Goal: Task Accomplishment & Management: Manage account settings

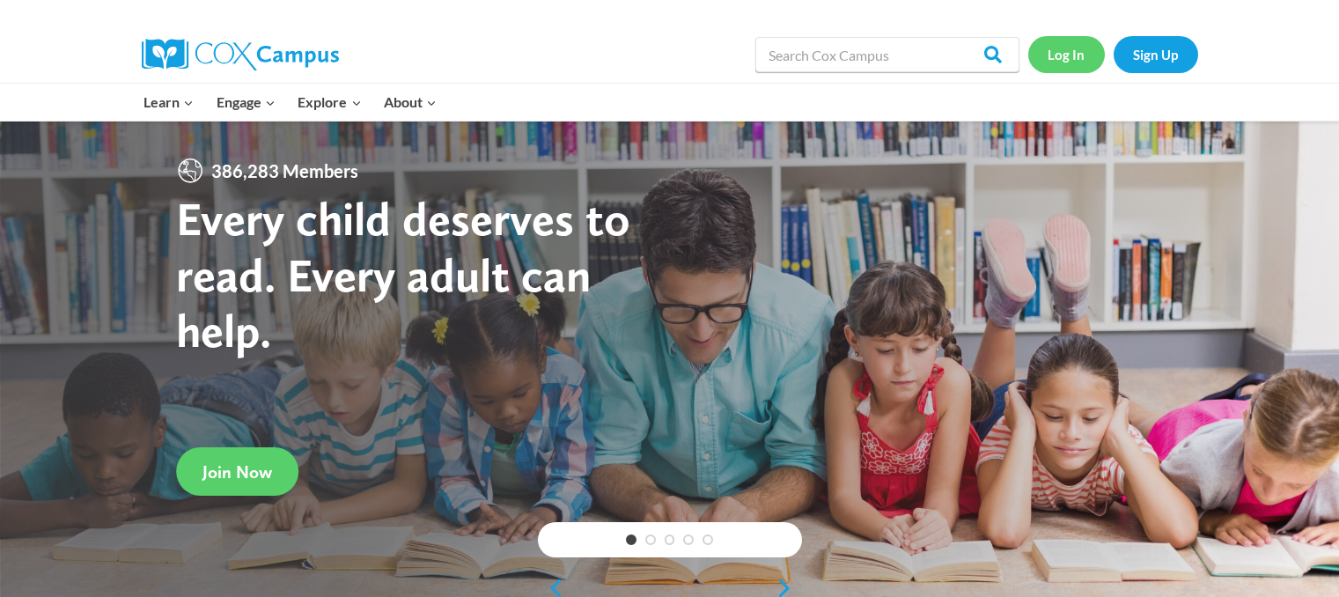
click at [1074, 50] on link "Log In" at bounding box center [1066, 54] width 77 height 36
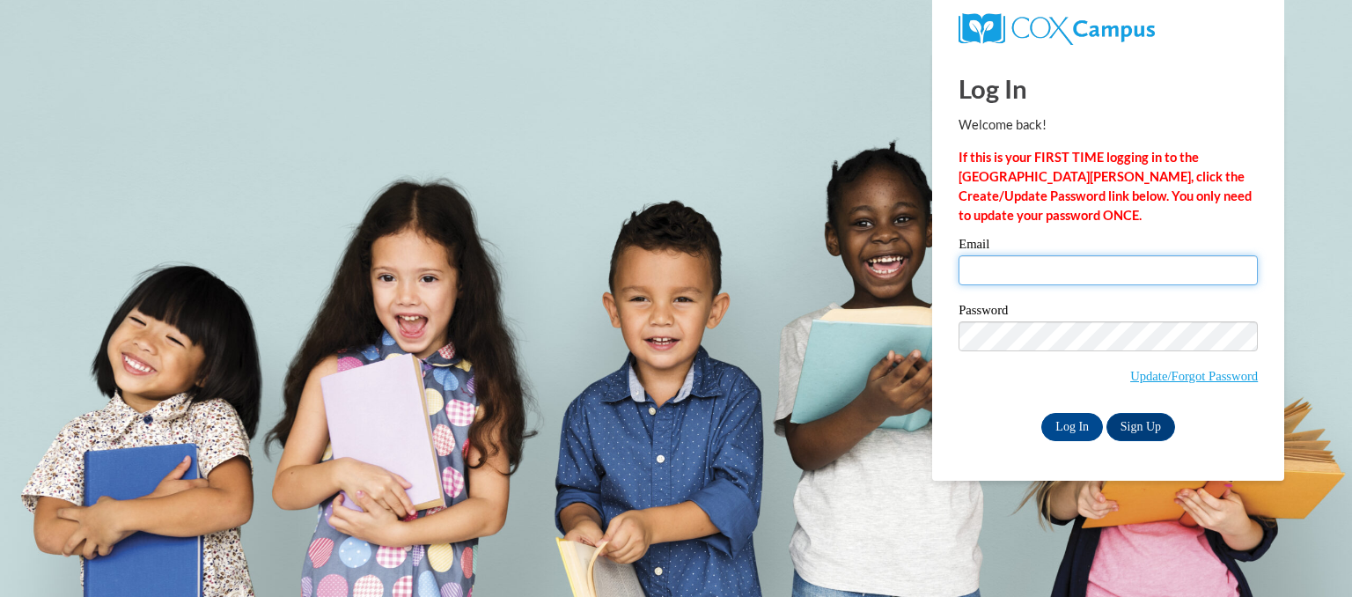
click at [1009, 268] on input "Email" at bounding box center [1108, 270] width 299 height 30
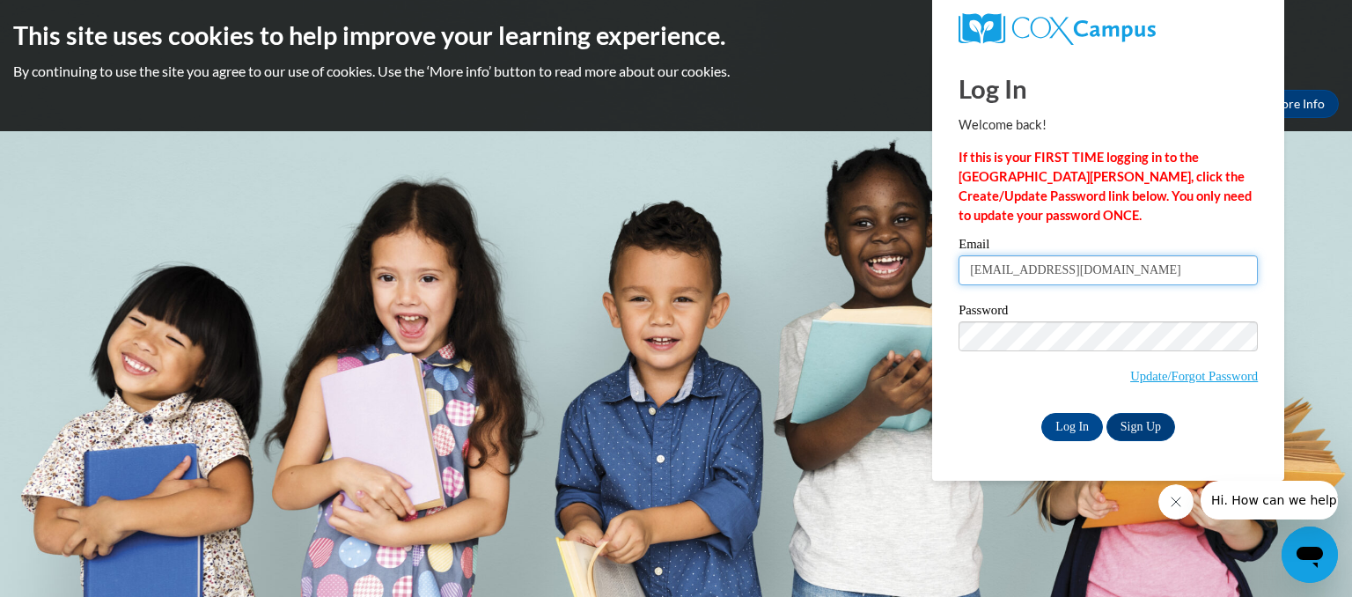
type input "sarahannrainey@gmail.com"
click at [1070, 427] on input "Log In" at bounding box center [1072, 427] width 62 height 28
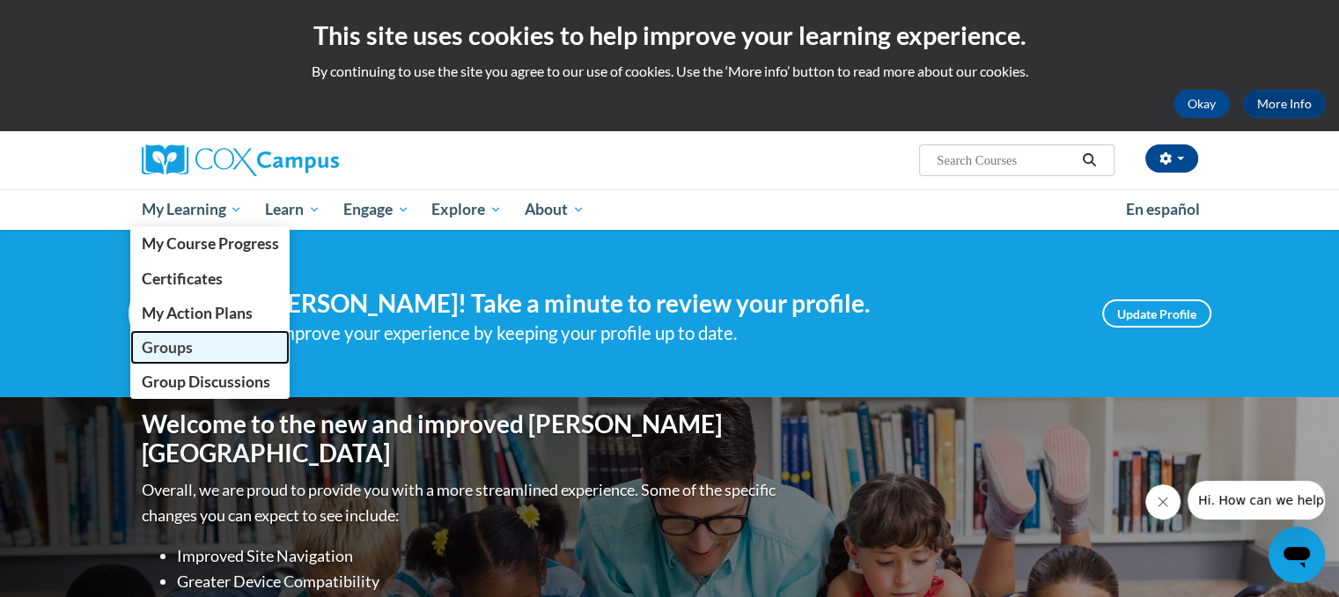
click at [181, 348] on span "Groups" at bounding box center [166, 347] width 51 height 18
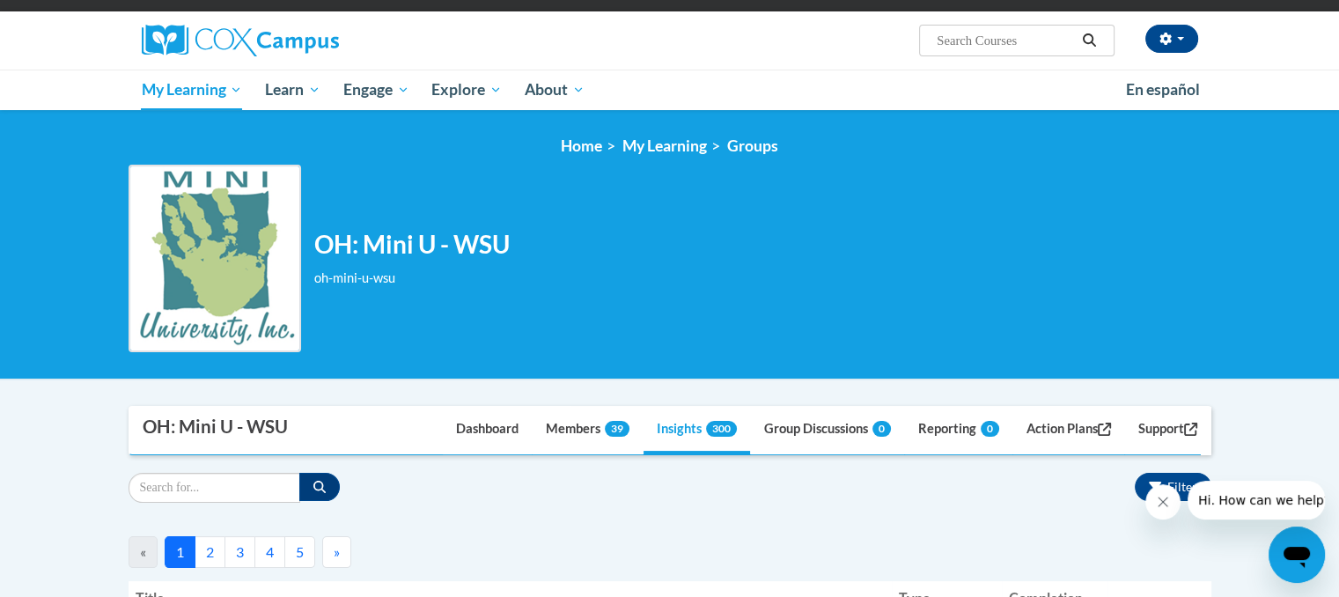
scroll to position [115, 0]
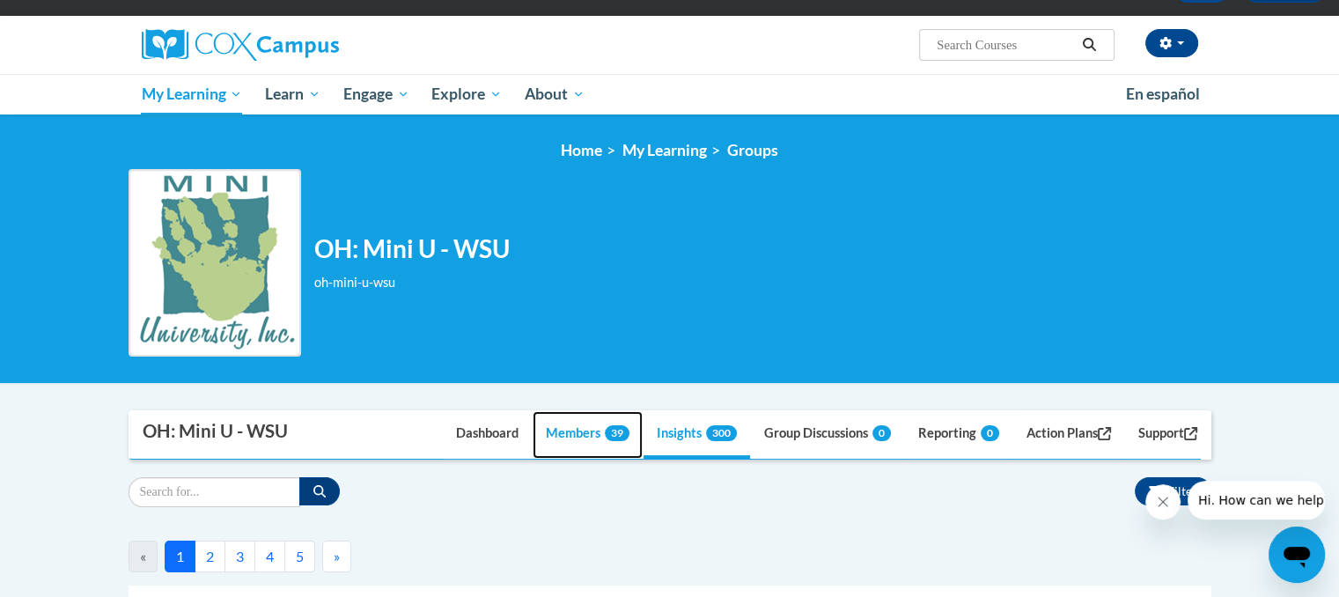
drag, startPoint x: 599, startPoint y: 442, endPoint x: 547, endPoint y: 423, distance: 56.0
click at [547, 423] on link "Members 39" at bounding box center [588, 435] width 110 height 48
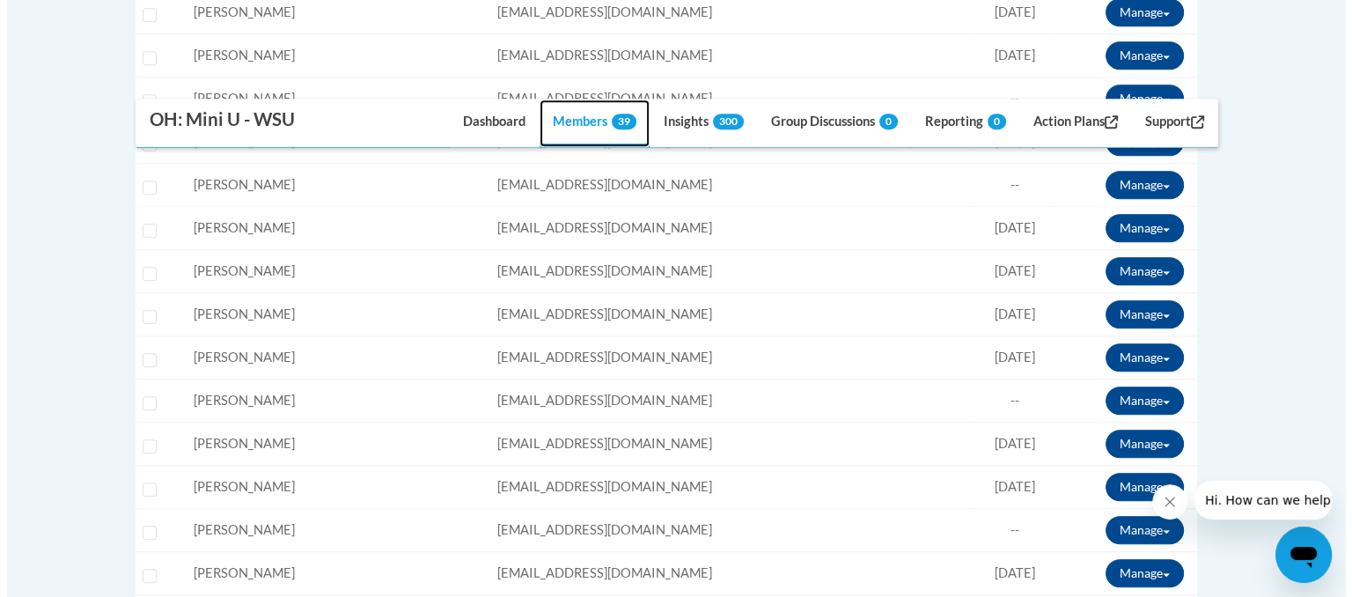
scroll to position [1261, 0]
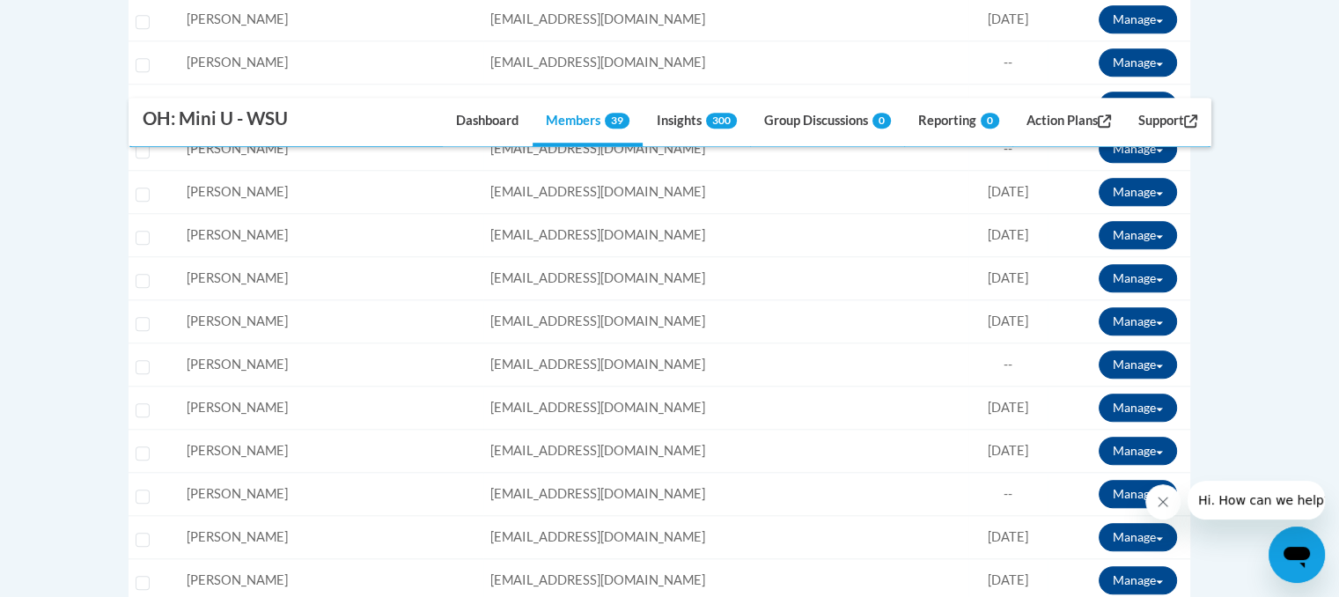
click at [1124, 245] on td "Manage Enroll View Transcript Message Email Break Connection" at bounding box center [1118, 235] width 143 height 43
click at [1120, 229] on button "Manage" at bounding box center [1138, 235] width 78 height 28
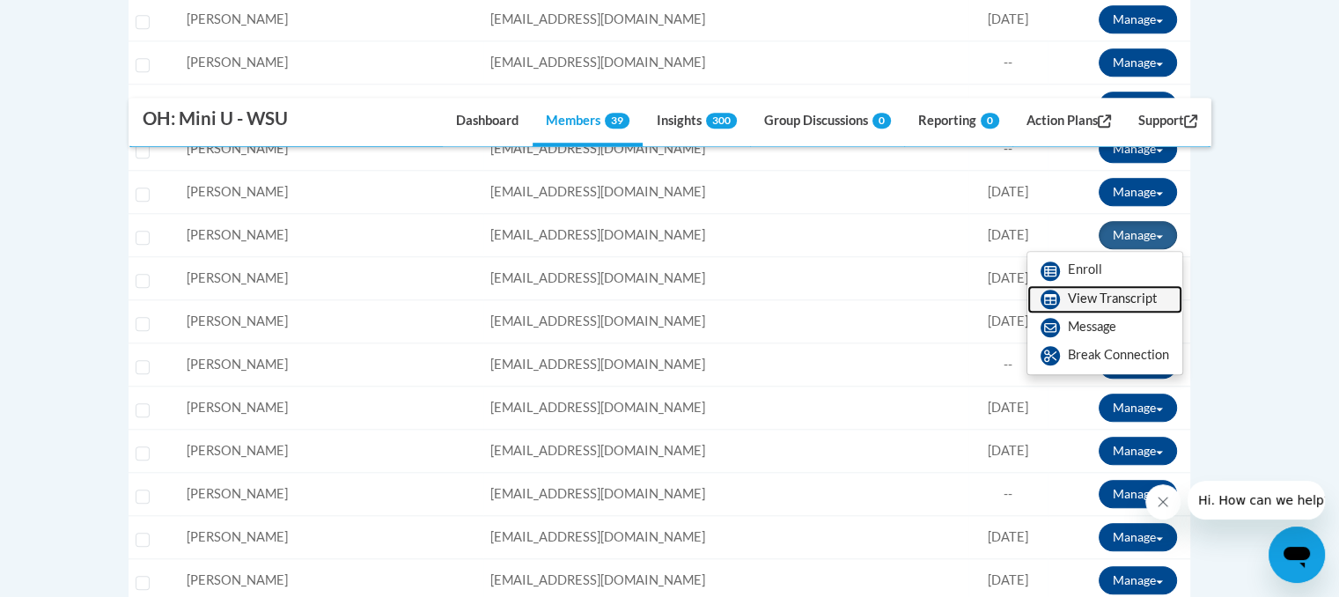
click at [1069, 288] on link "View Transcript" at bounding box center [1104, 299] width 155 height 28
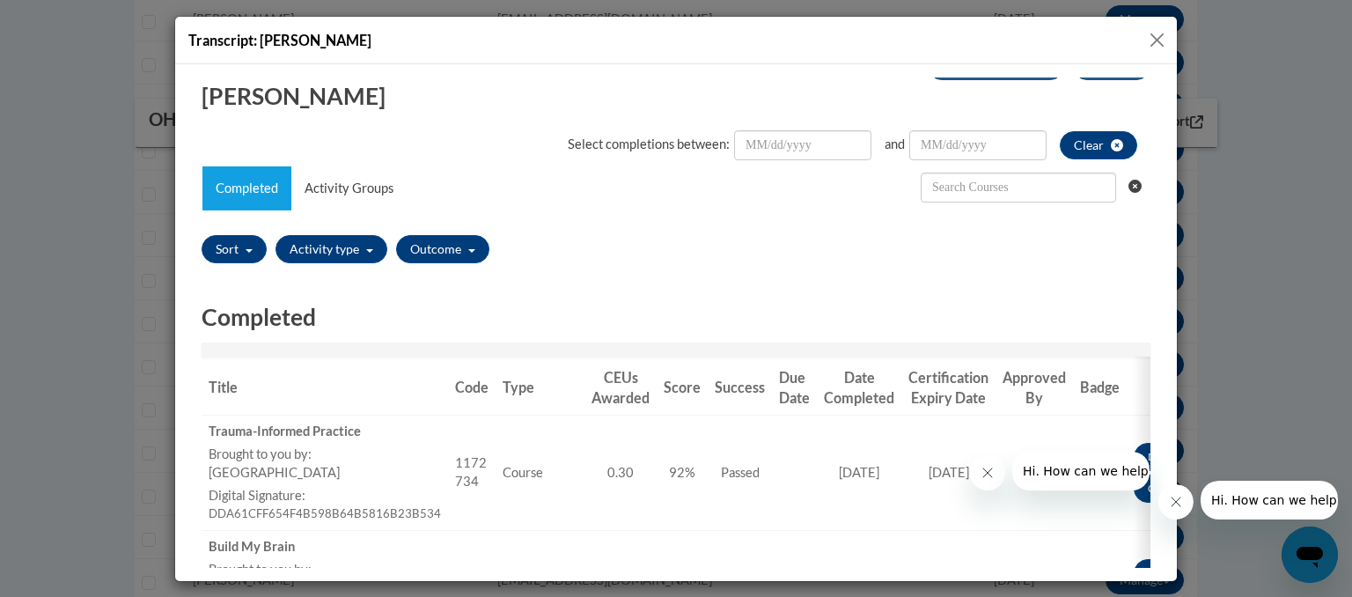
scroll to position [0, 0]
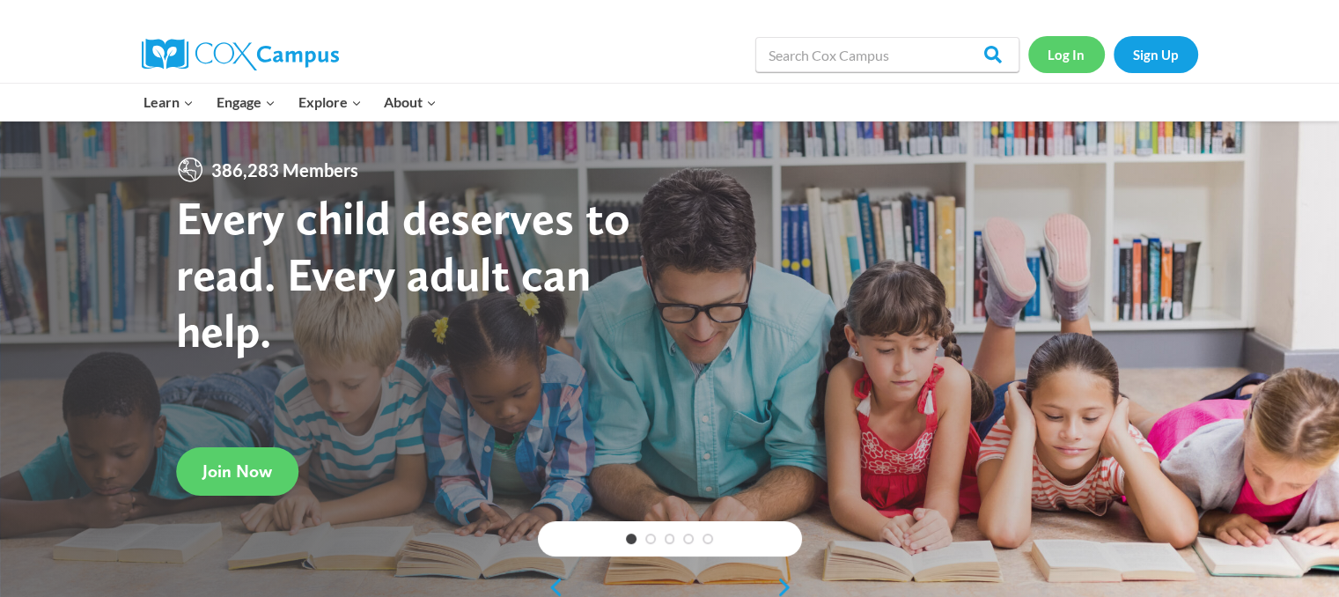
click at [1053, 54] on link "Log In" at bounding box center [1066, 54] width 77 height 36
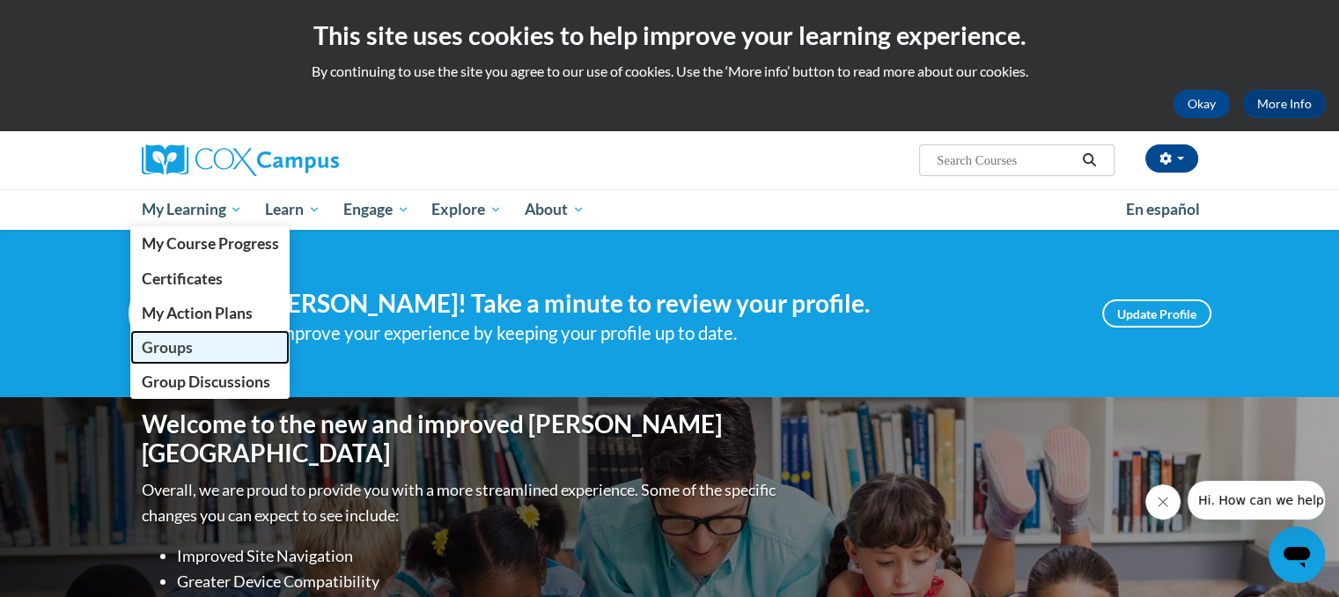
click at [186, 357] on link "Groups" at bounding box center [210, 347] width 160 height 34
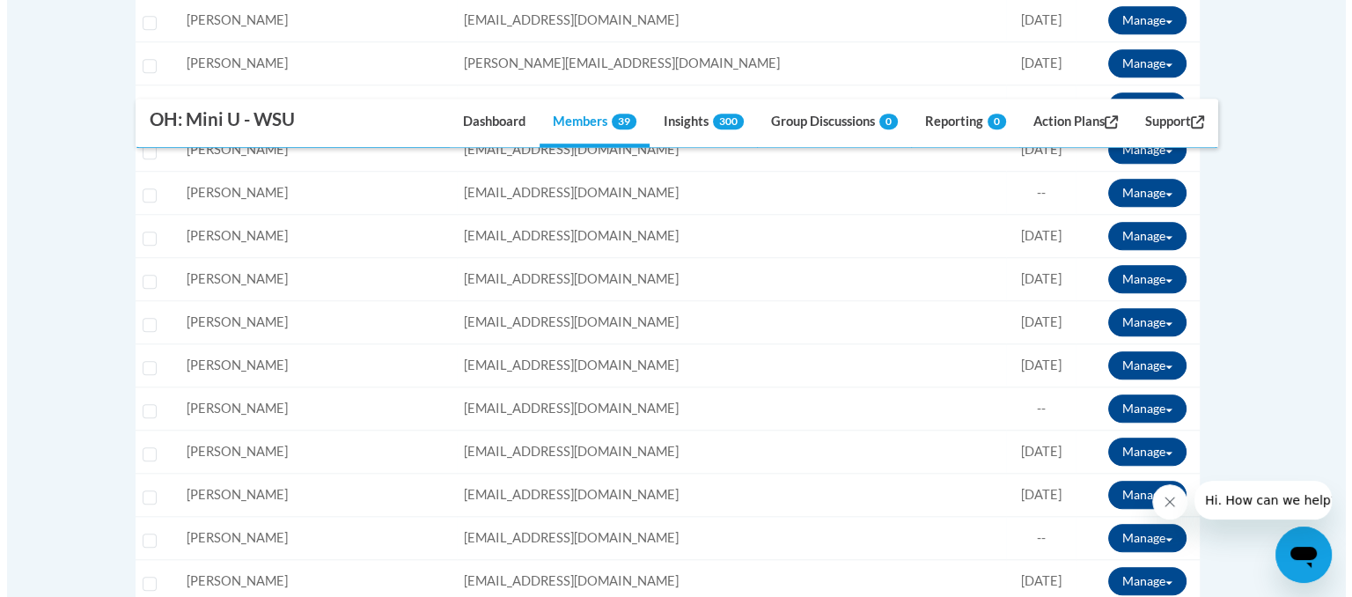
scroll to position [1213, 0]
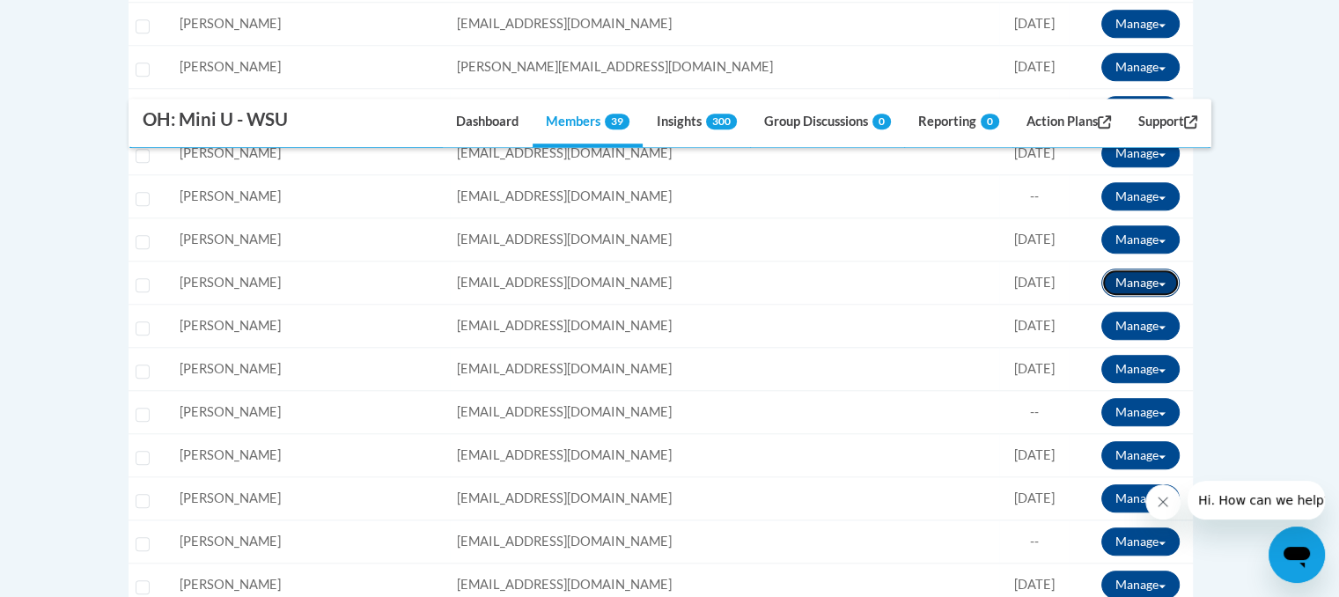
click at [1140, 273] on button "Manage" at bounding box center [1140, 282] width 78 height 28
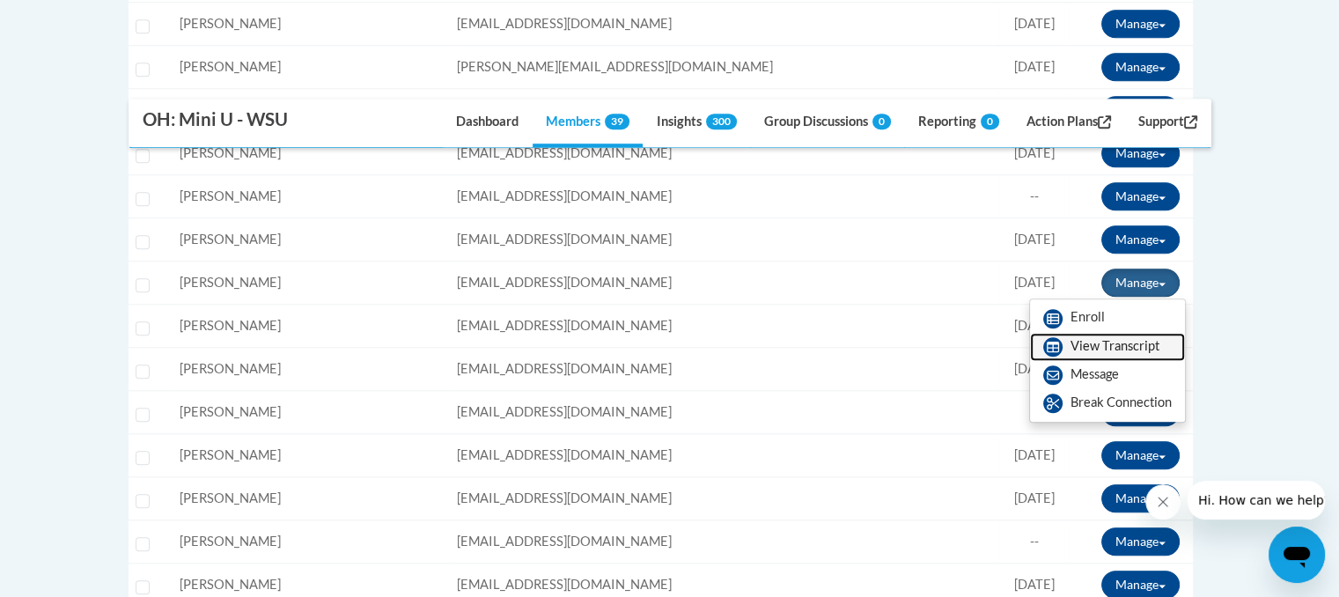
click at [1100, 350] on link "View Transcript" at bounding box center [1107, 347] width 155 height 28
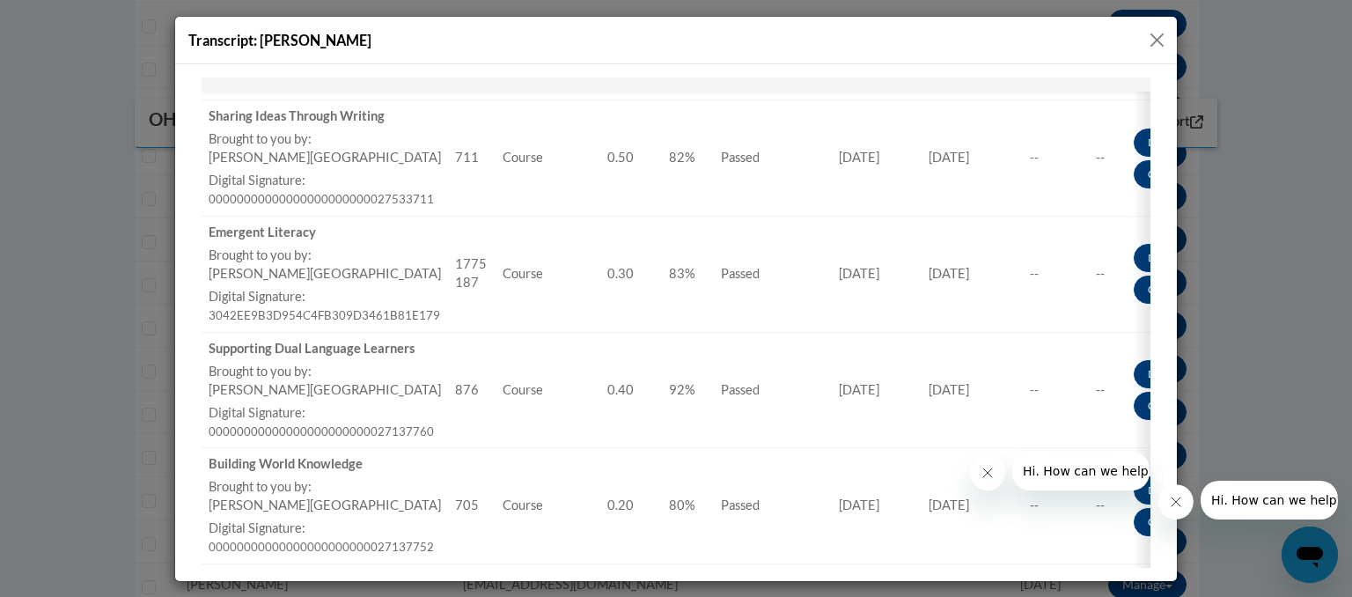
scroll to position [577, 0]
